Goal: Task Accomplishment & Management: Manage account settings

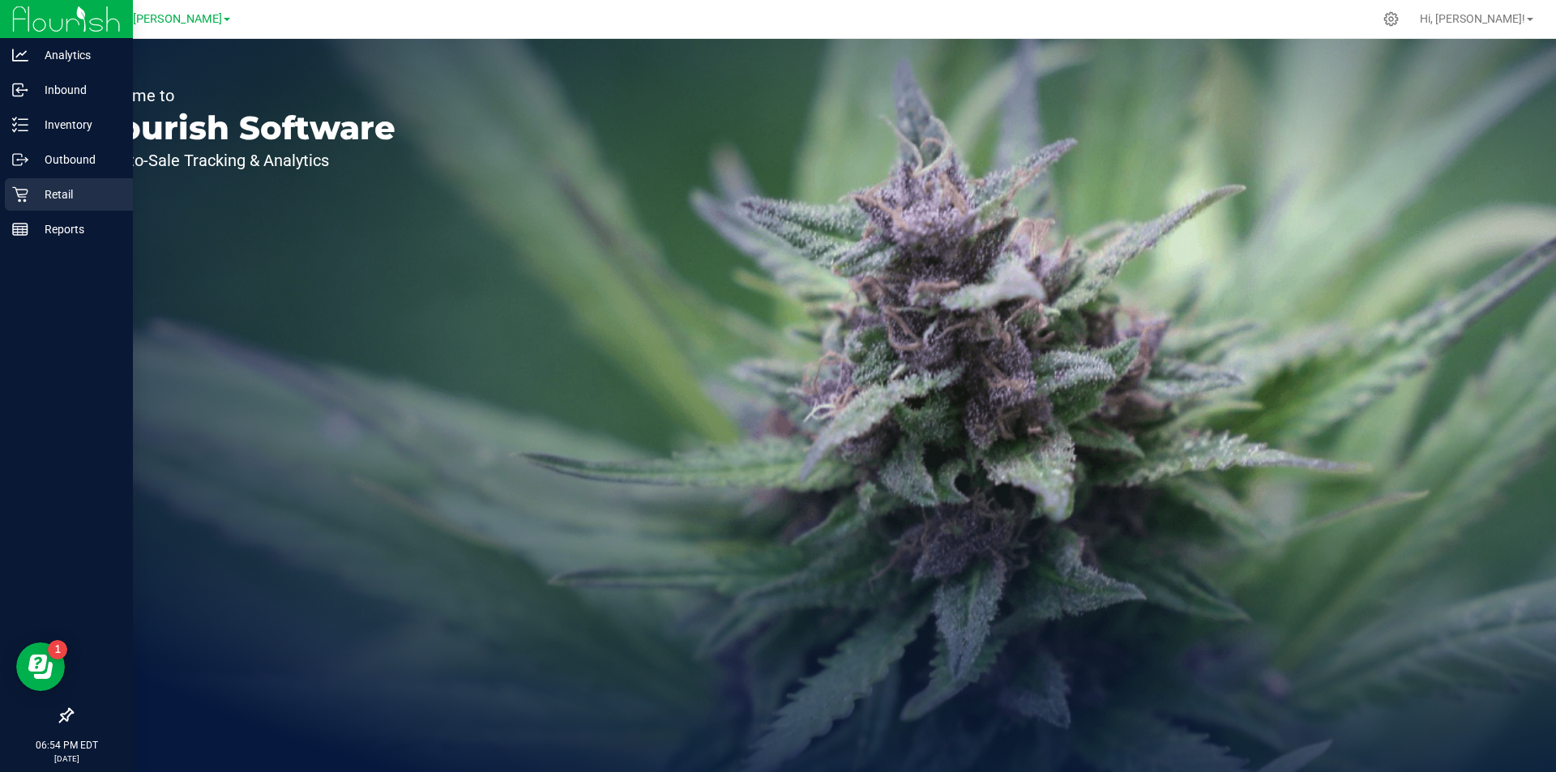
click at [19, 192] on icon at bounding box center [20, 194] width 16 height 16
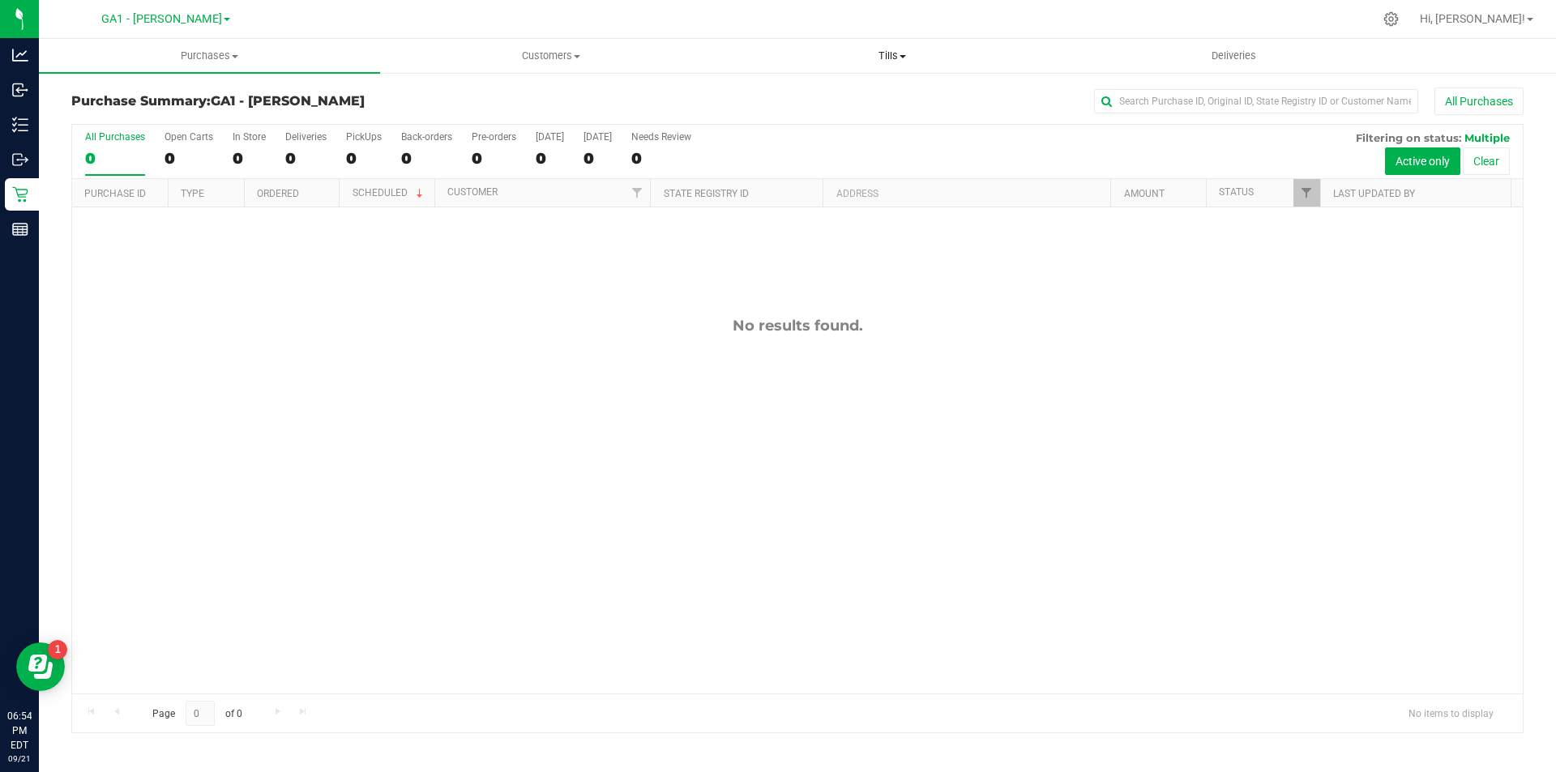
click at [924, 69] on uib-tab-heading "Tills Manage tills Reconcile e-payments" at bounding box center [892, 56] width 340 height 32
click at [820, 83] on ul "Manage tills Reconcile e-payments" at bounding box center [891, 108] width 341 height 68
click at [883, 58] on span "Tills" at bounding box center [891, 56] width 341 height 15
click at [825, 96] on span "Manage tills" at bounding box center [775, 98] width 109 height 14
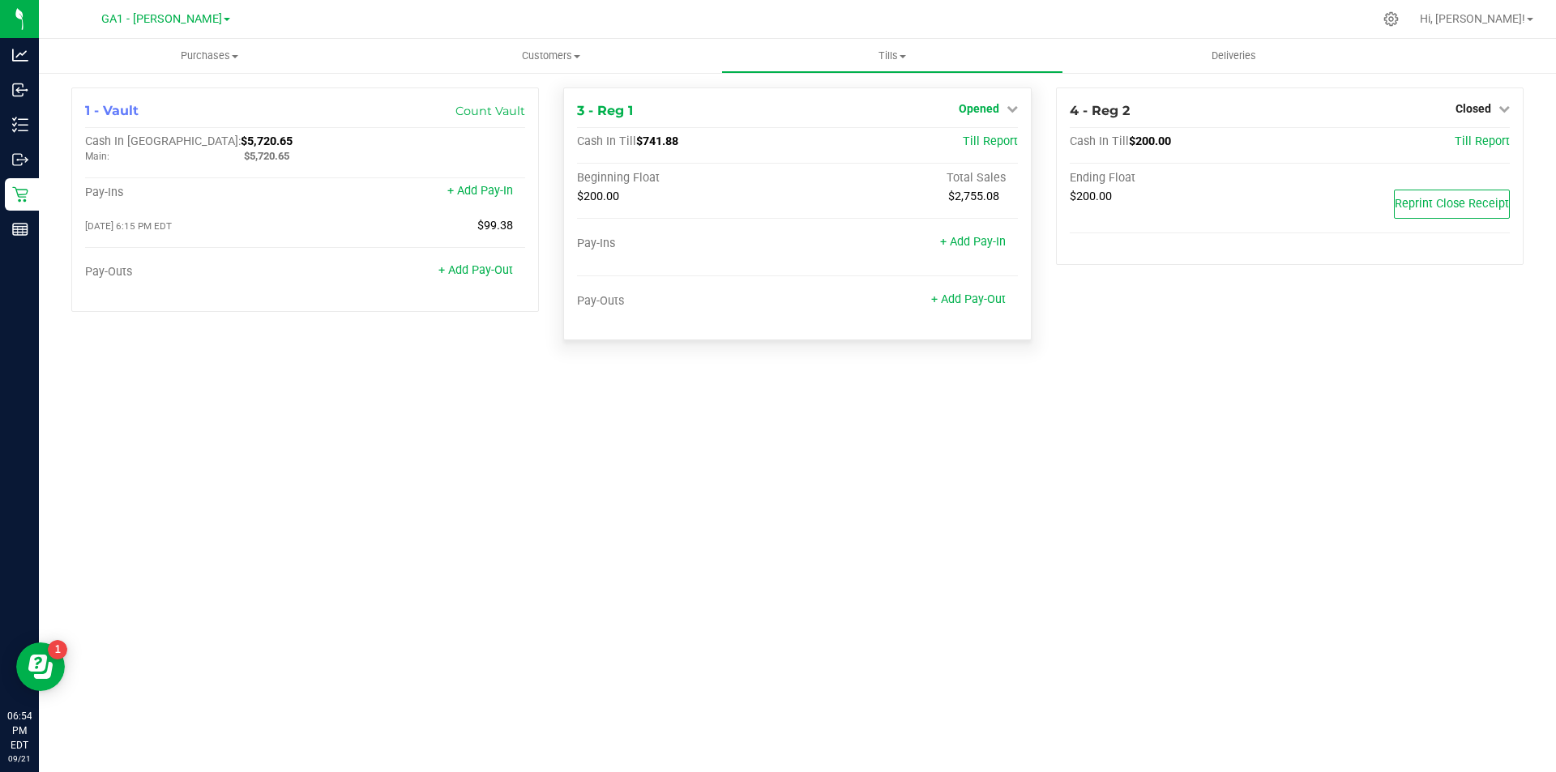
click at [991, 105] on span "Opened" at bounding box center [979, 108] width 41 height 13
click at [968, 145] on link "Close Till" at bounding box center [981, 142] width 44 height 13
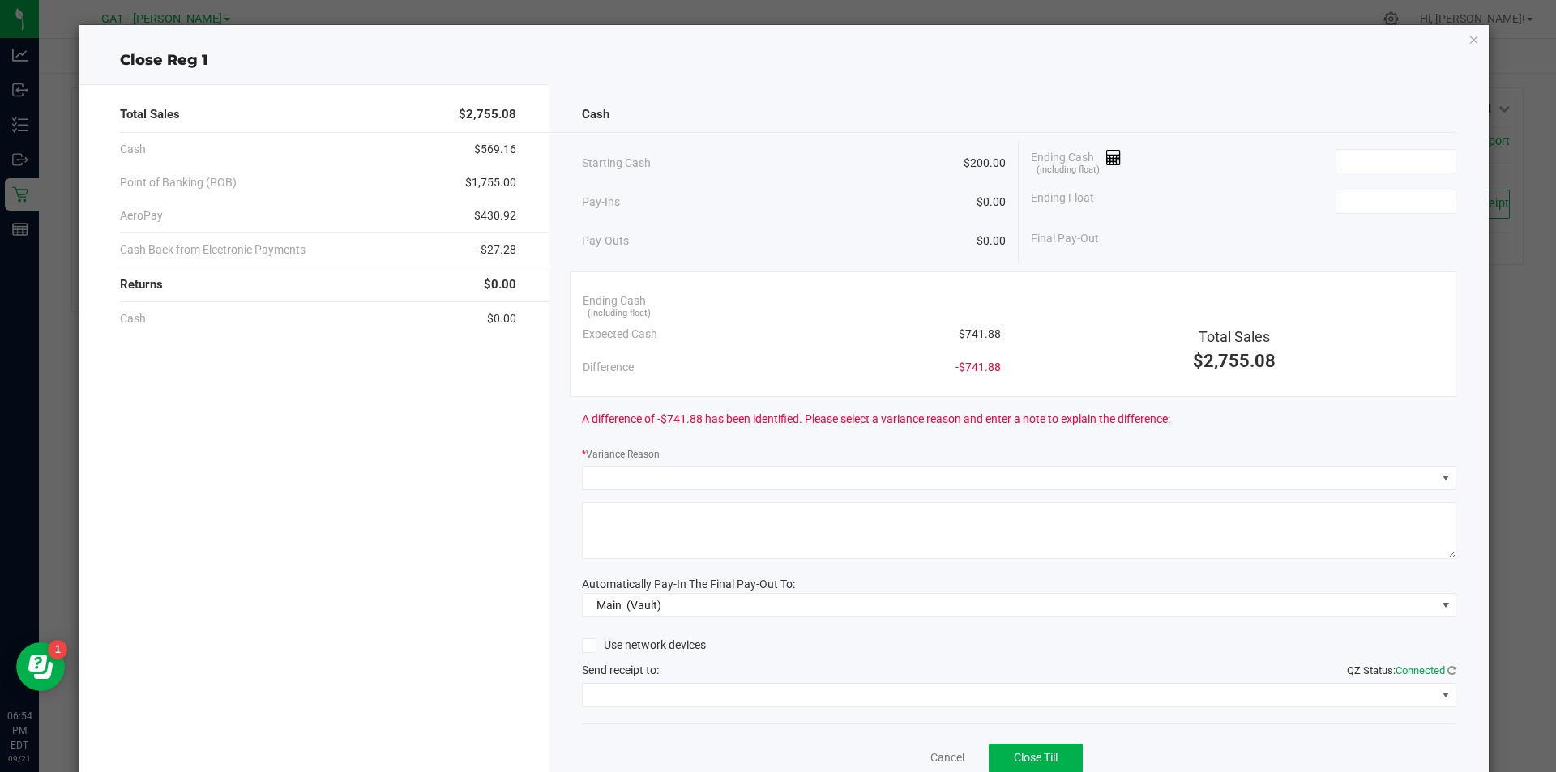
click at [1364, 143] on div "Ending Cash (including float)" at bounding box center [1243, 161] width 425 height 41
click at [1364, 167] on input at bounding box center [1395, 161] width 119 height 23
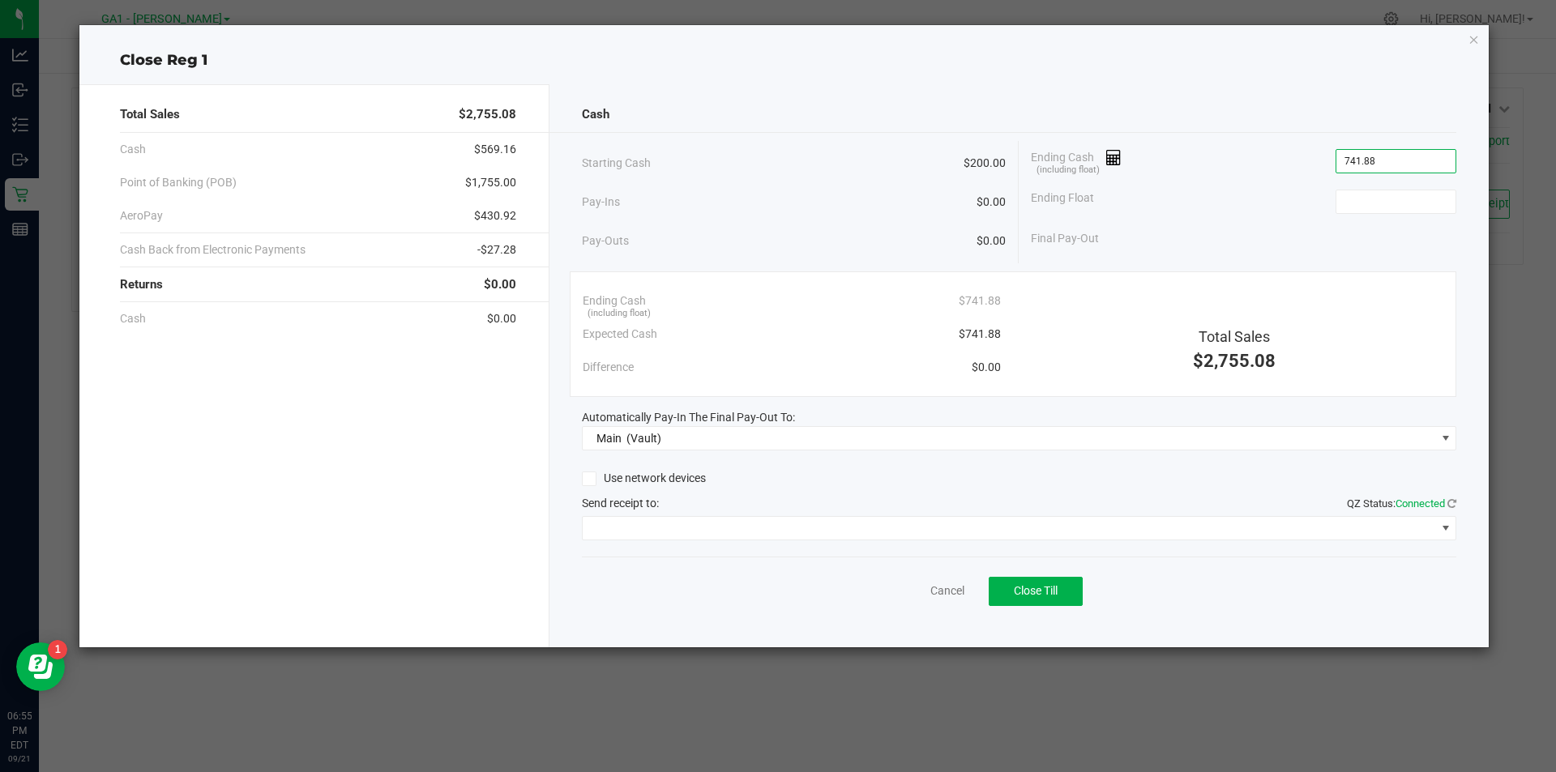
type input "$741.88"
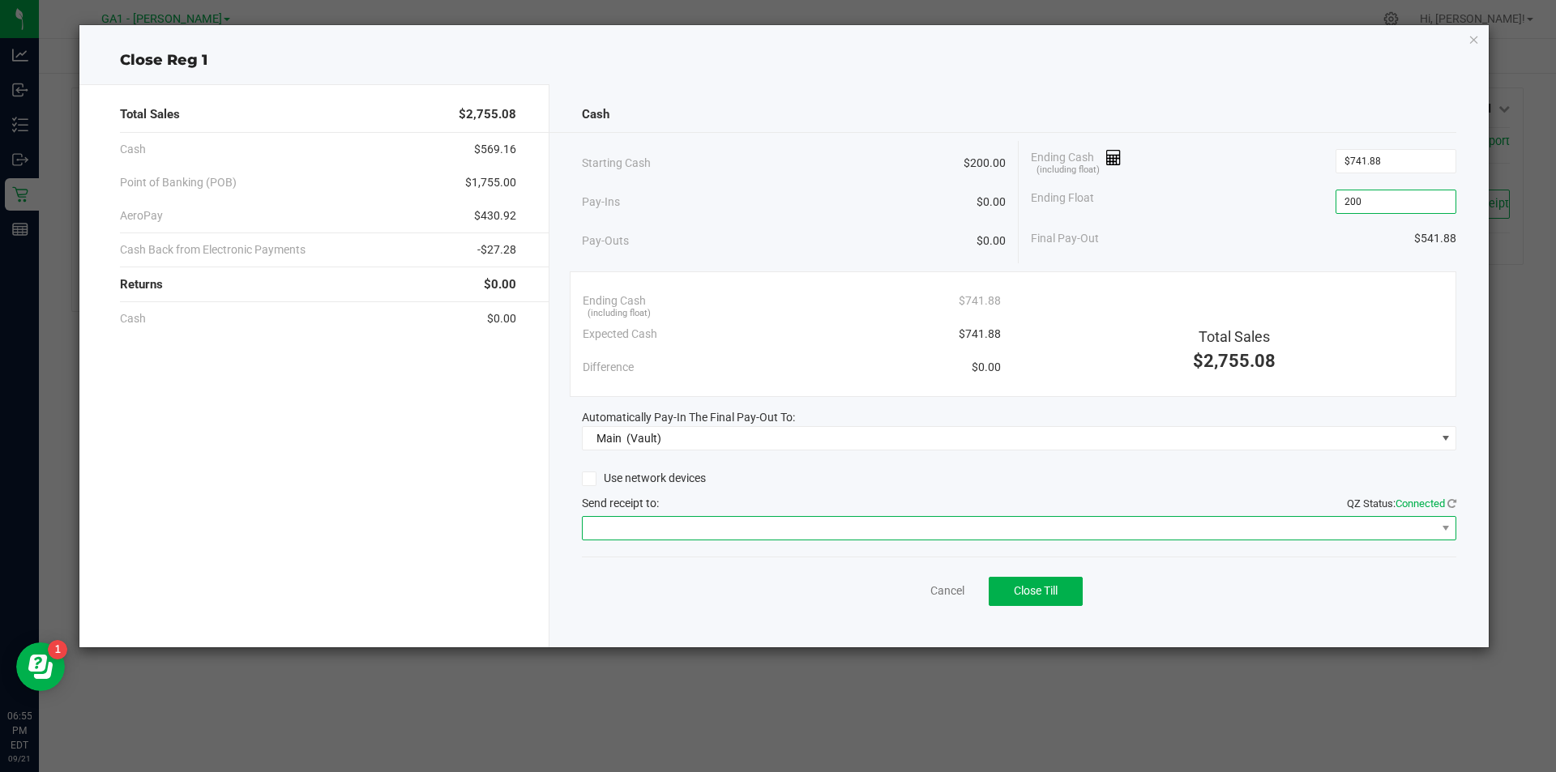
type input "$200.00"
click at [690, 537] on span at bounding box center [1009, 528] width 853 height 23
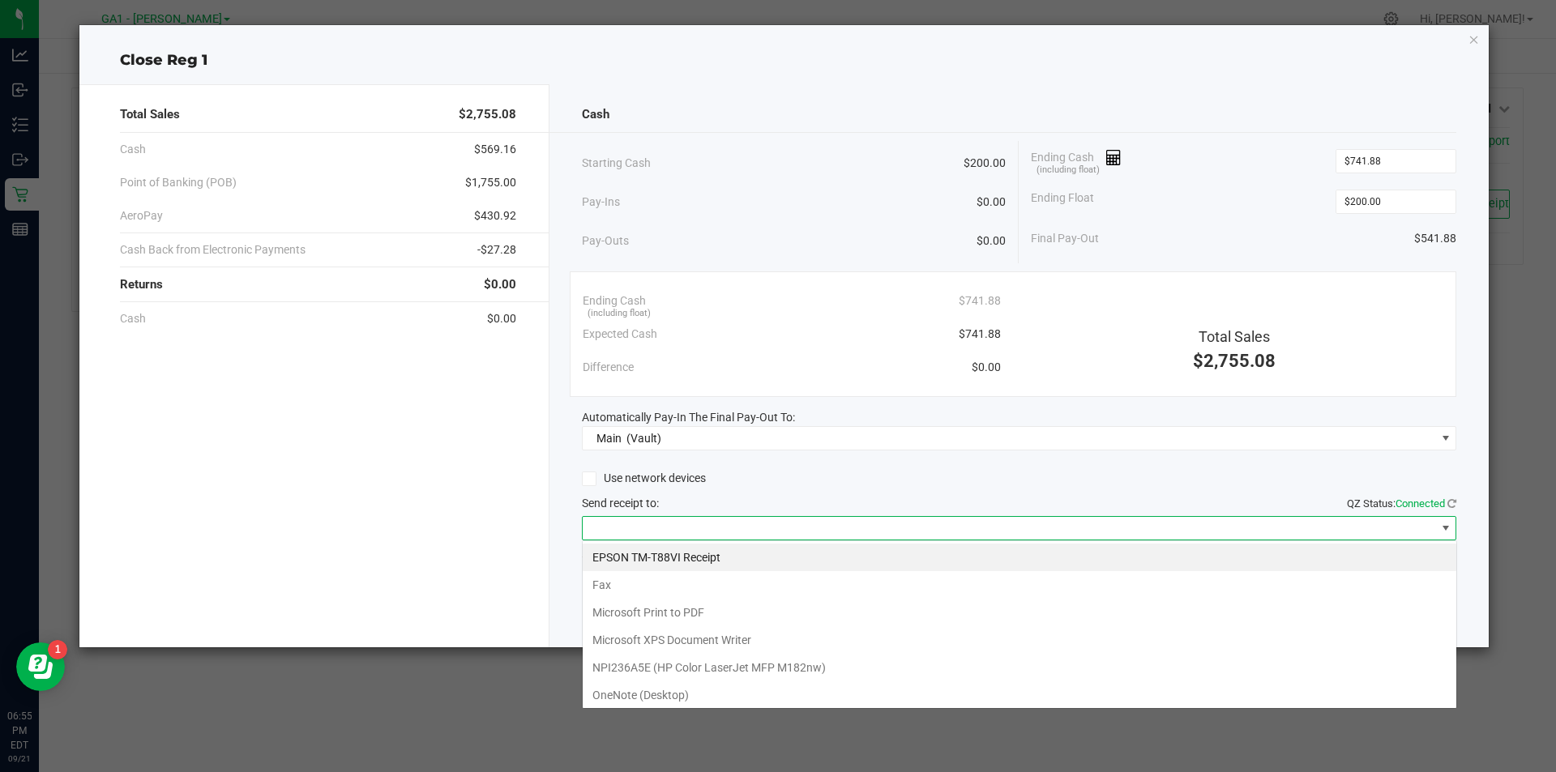
scroll to position [24, 874]
click at [671, 551] on Receipt "EPSON TM-T88VI Receipt" at bounding box center [1020, 558] width 874 height 28
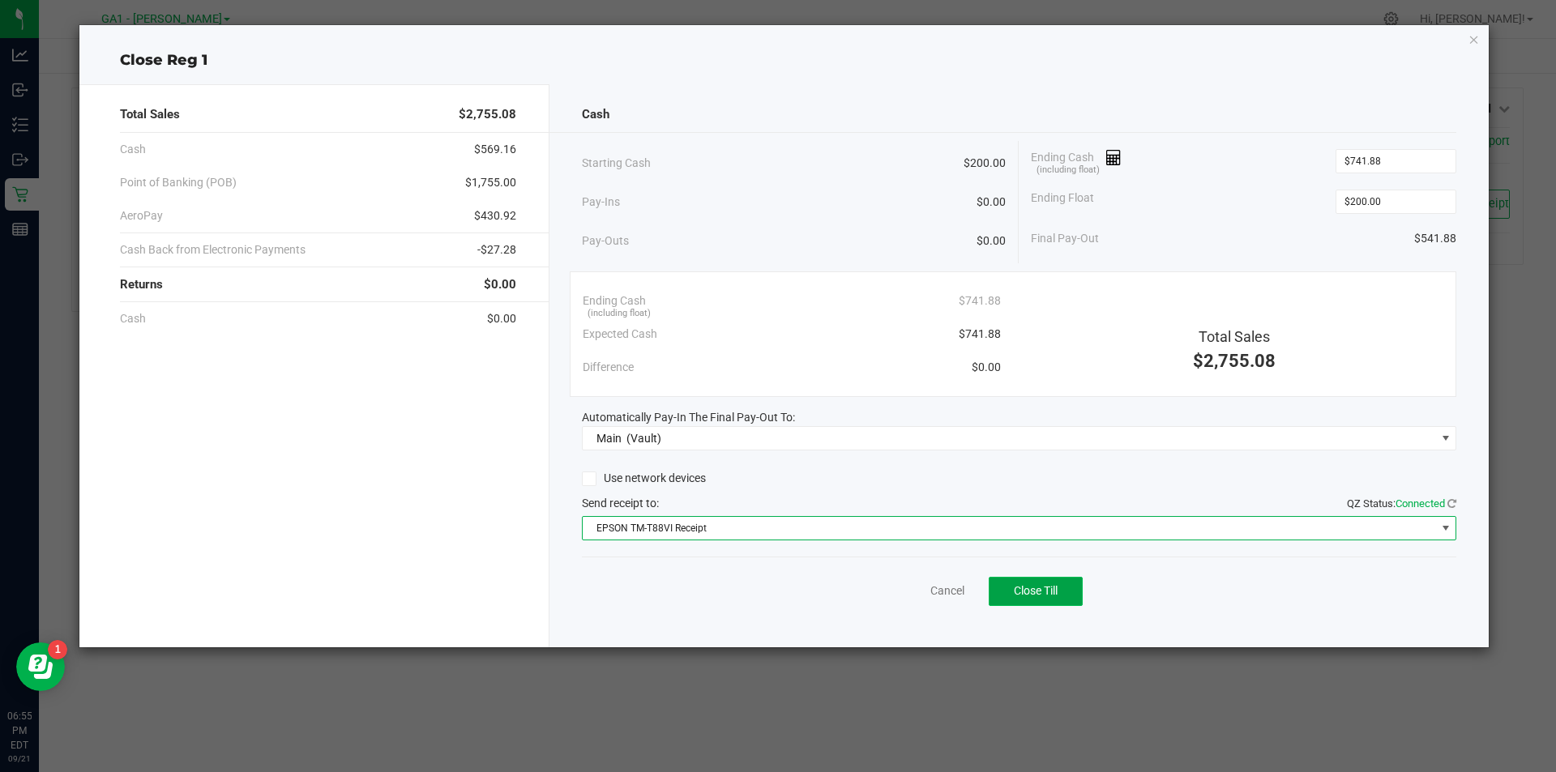
click at [1036, 597] on span "Close Till" at bounding box center [1036, 590] width 44 height 13
